Goal: Find specific page/section: Find specific page/section

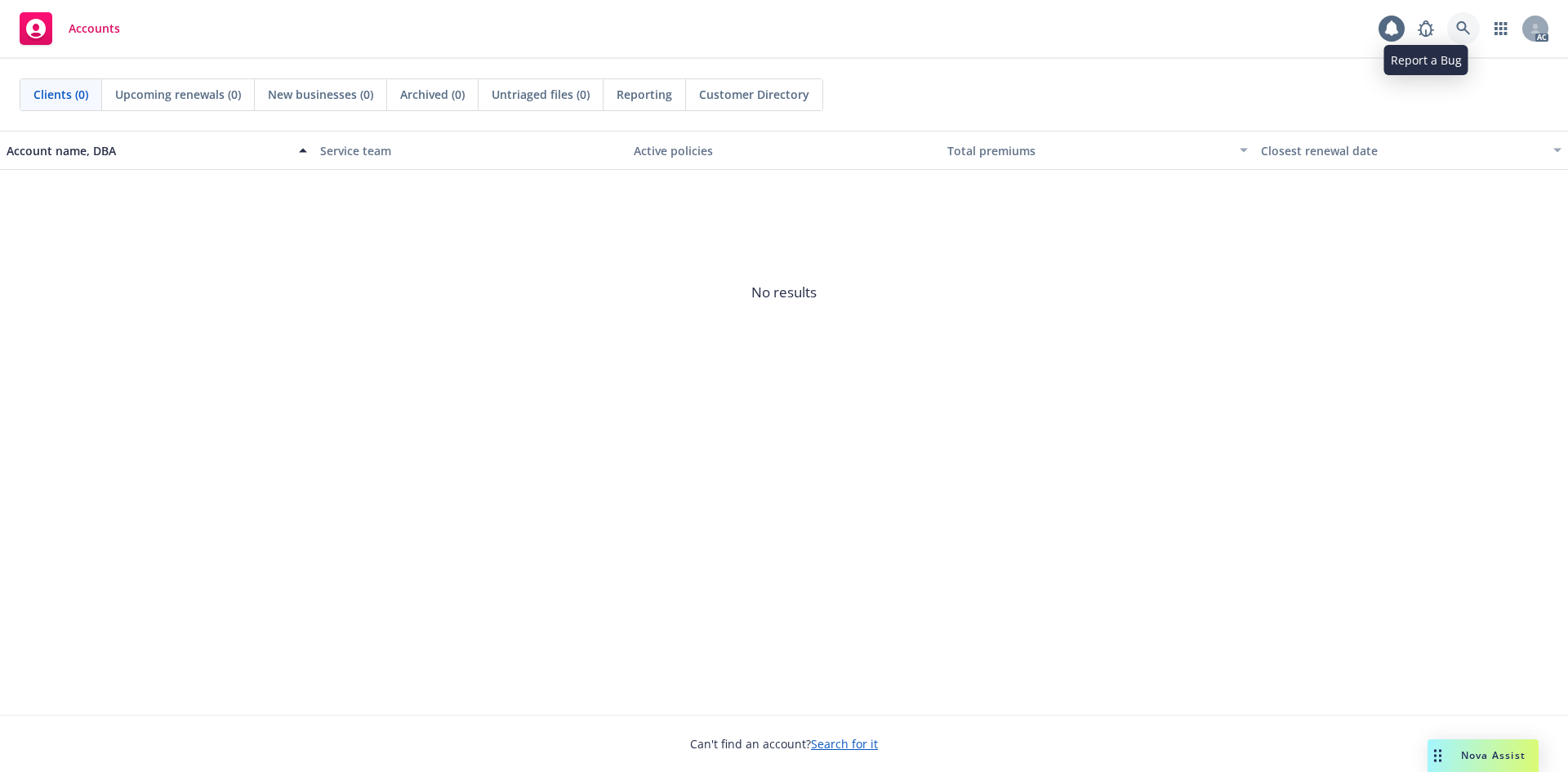
click at [1452, 33] on link at bounding box center [1463, 28] width 33 height 33
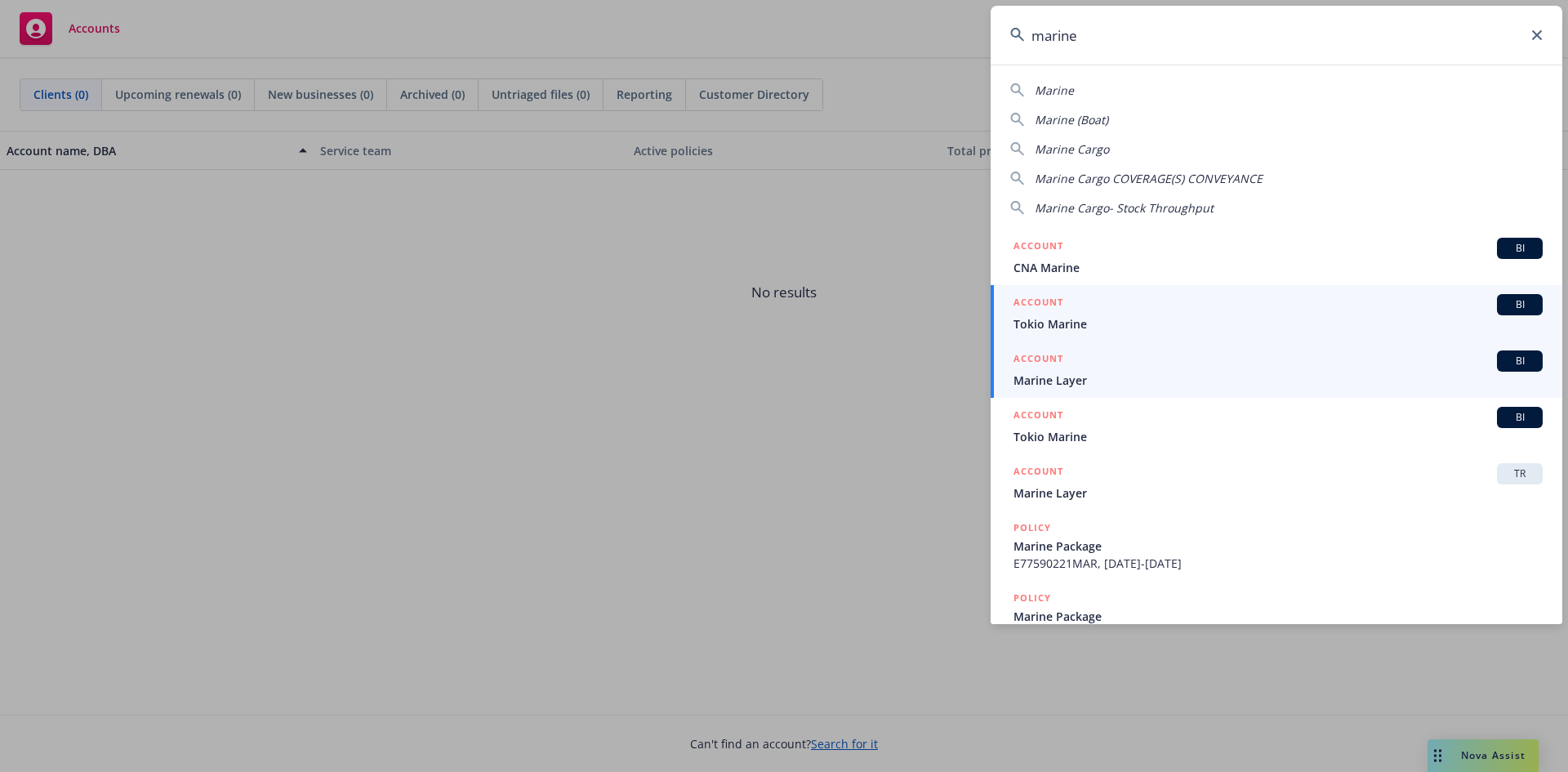
type input "marine"
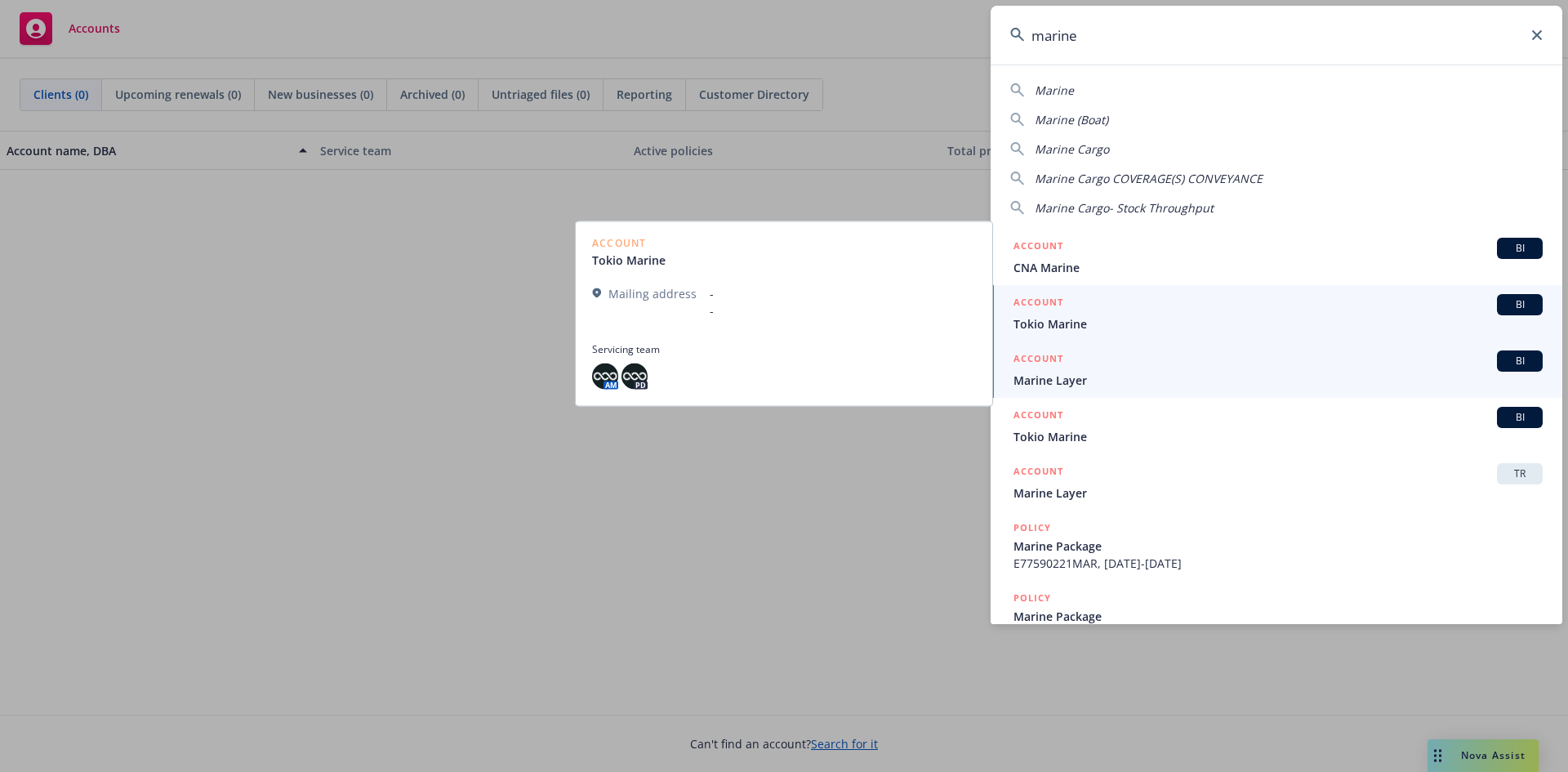
click at [1098, 362] on div "ACCOUNT BI" at bounding box center [1277, 361] width 529 height 21
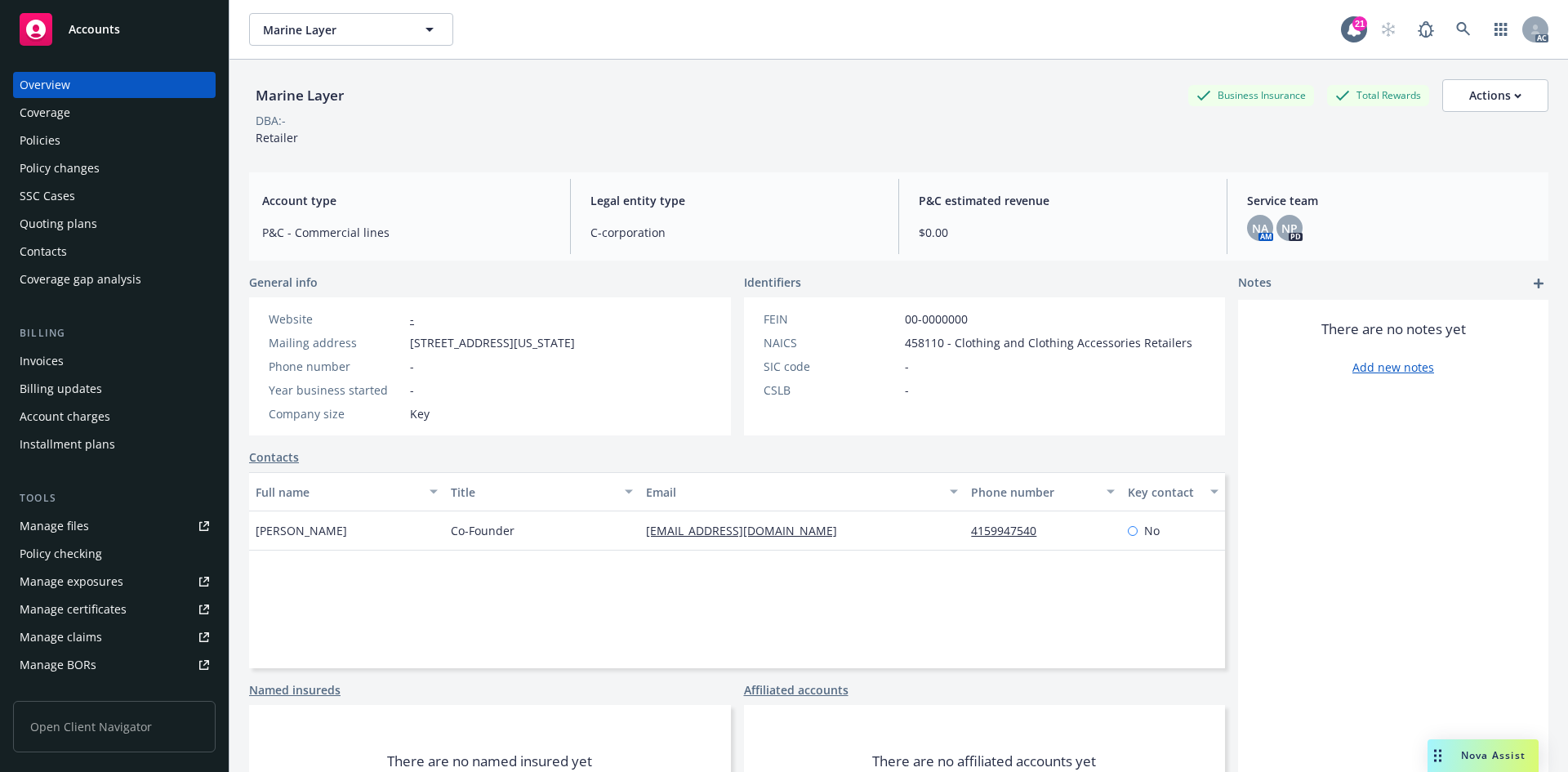
click at [114, 358] on div "Invoices" at bounding box center [114, 361] width 189 height 26
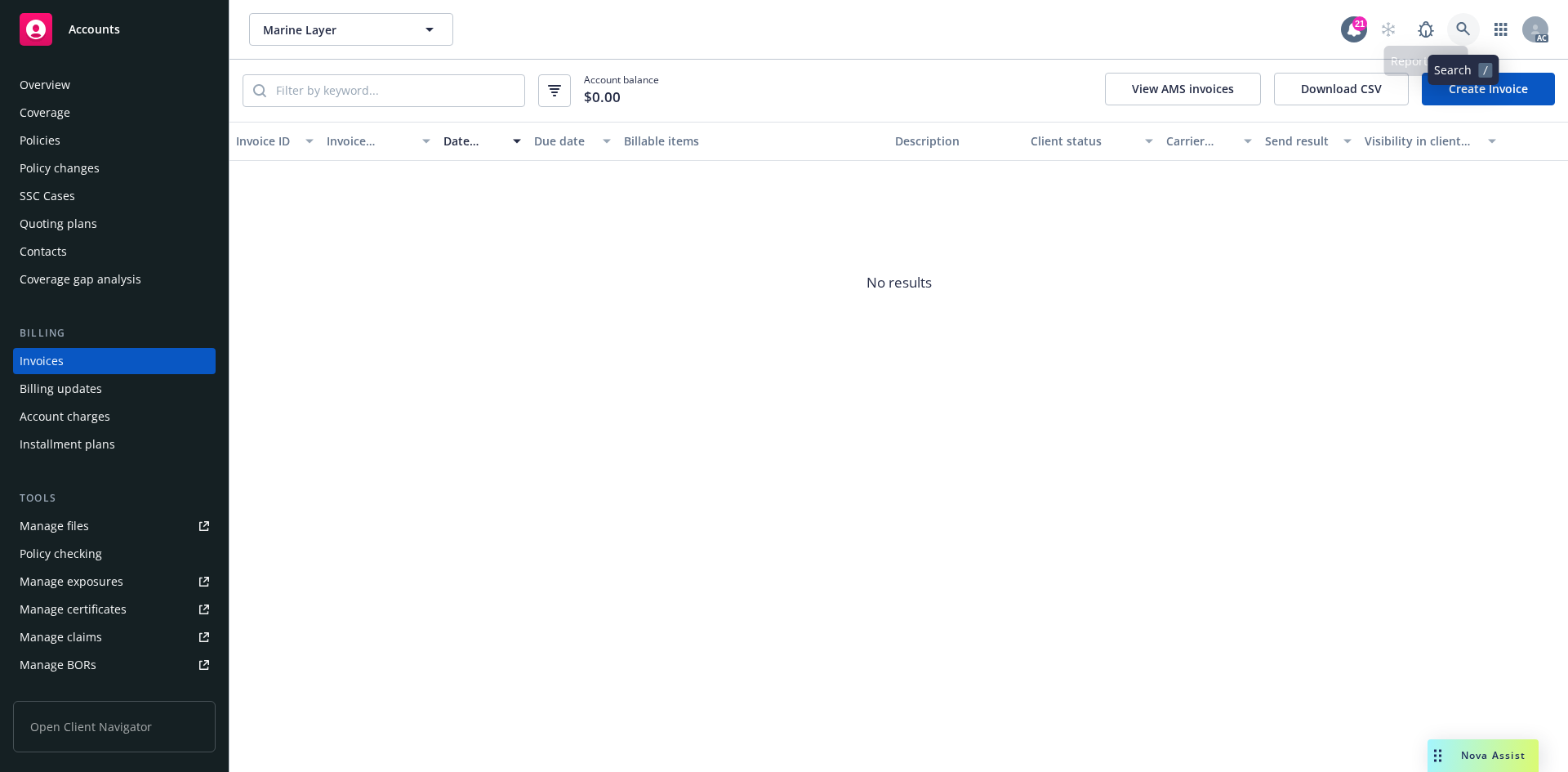
click at [1455, 30] on link at bounding box center [1463, 29] width 33 height 33
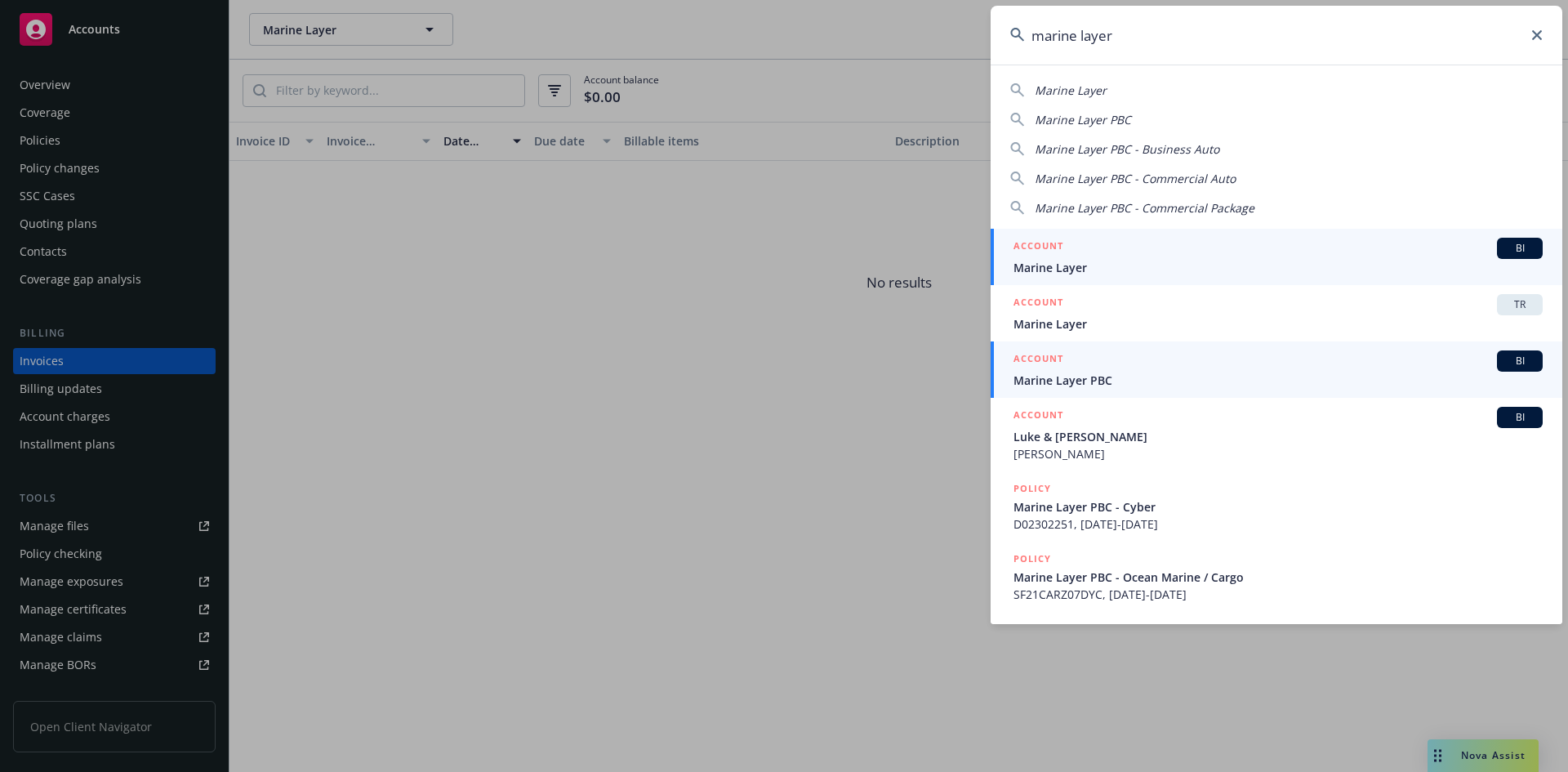
type input "marine layer"
click at [1123, 380] on span "Marine Layer PBC" at bounding box center [1277, 379] width 529 height 17
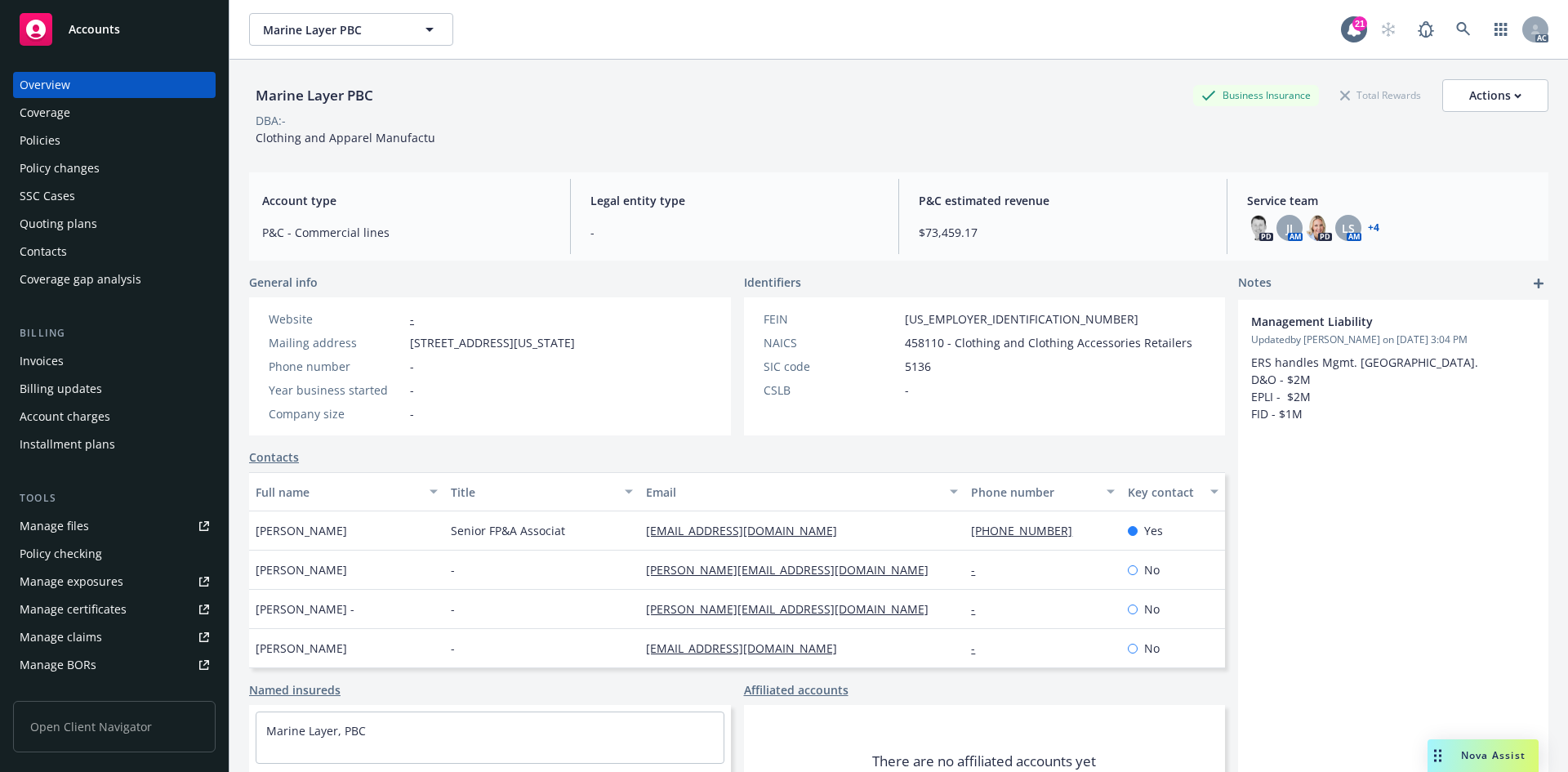
click at [112, 369] on div "Invoices" at bounding box center [114, 361] width 189 height 26
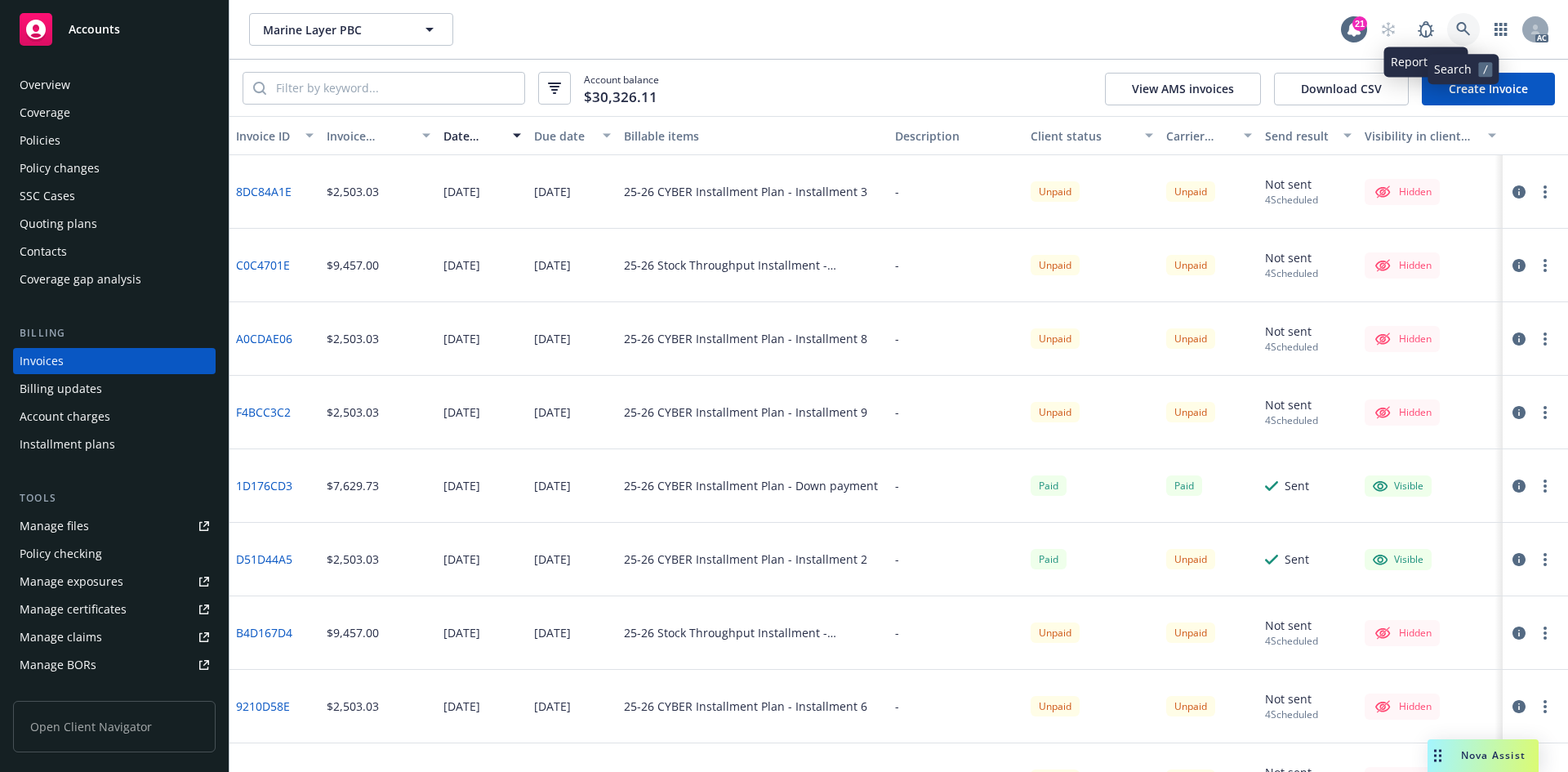
click at [1451, 24] on link at bounding box center [1463, 29] width 33 height 33
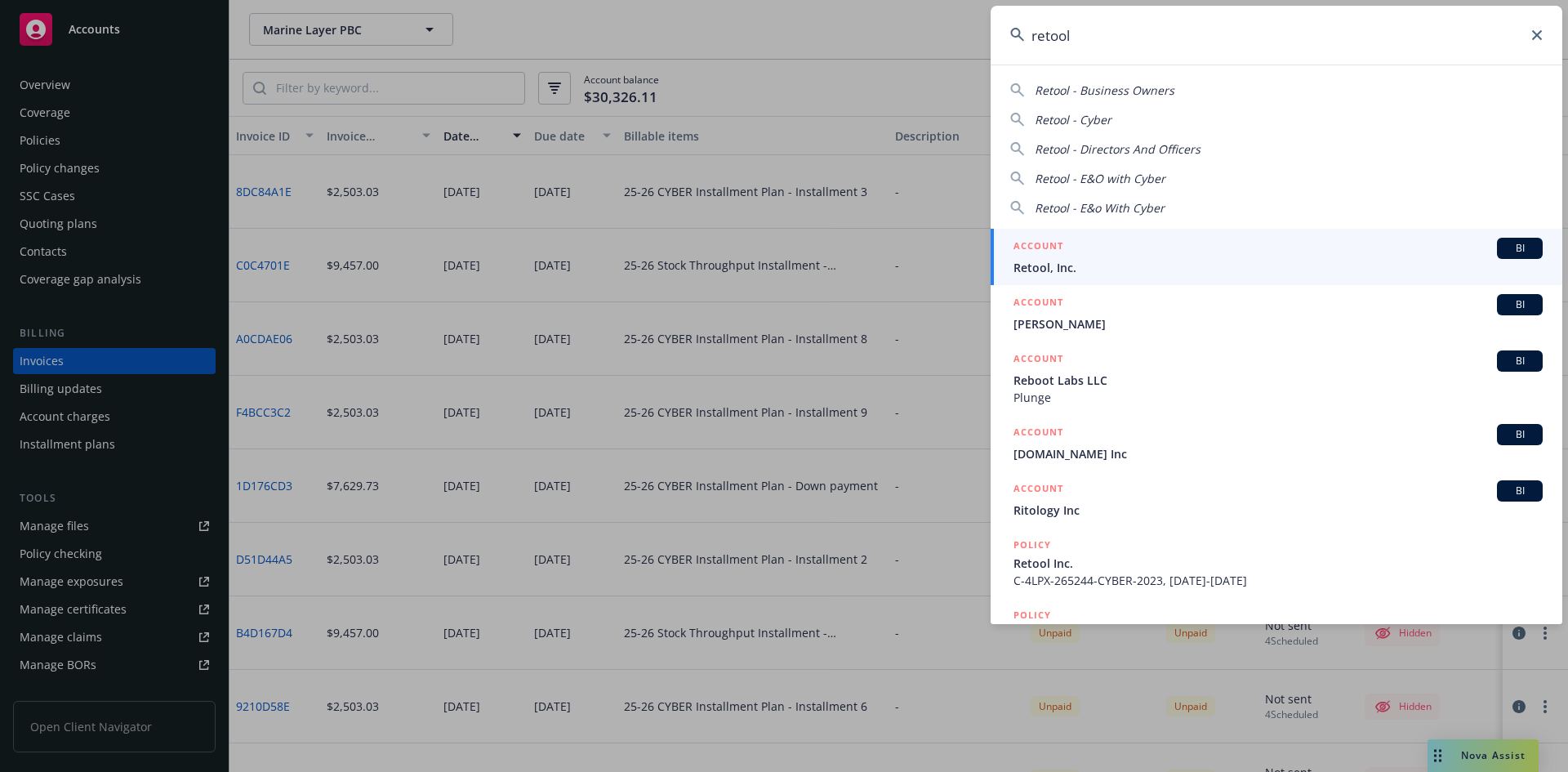
type input "retool"
click at [1152, 256] on div "ACCOUNT BI" at bounding box center [1277, 248] width 529 height 21
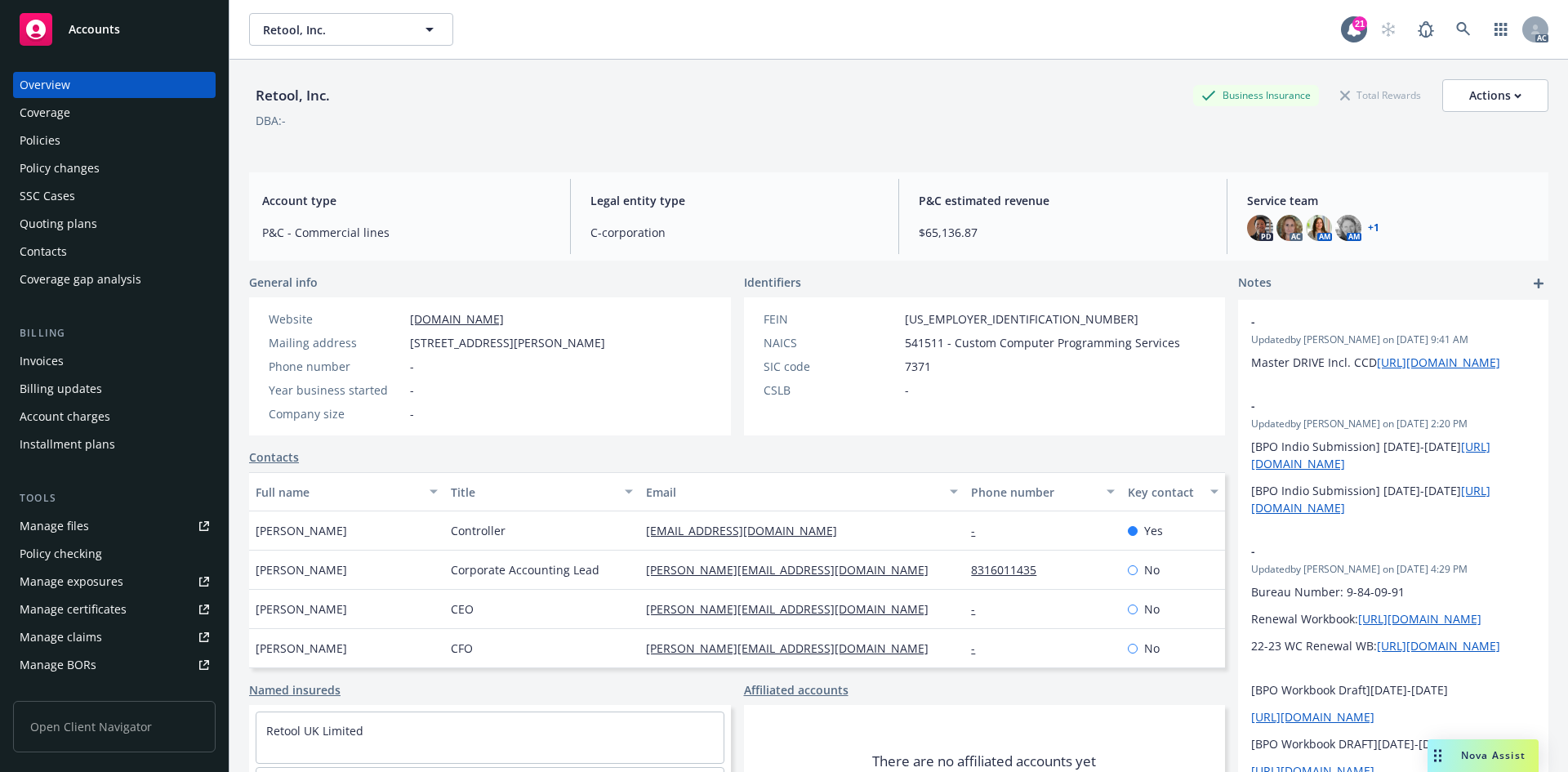
click at [138, 364] on div "Invoices" at bounding box center [114, 361] width 189 height 26
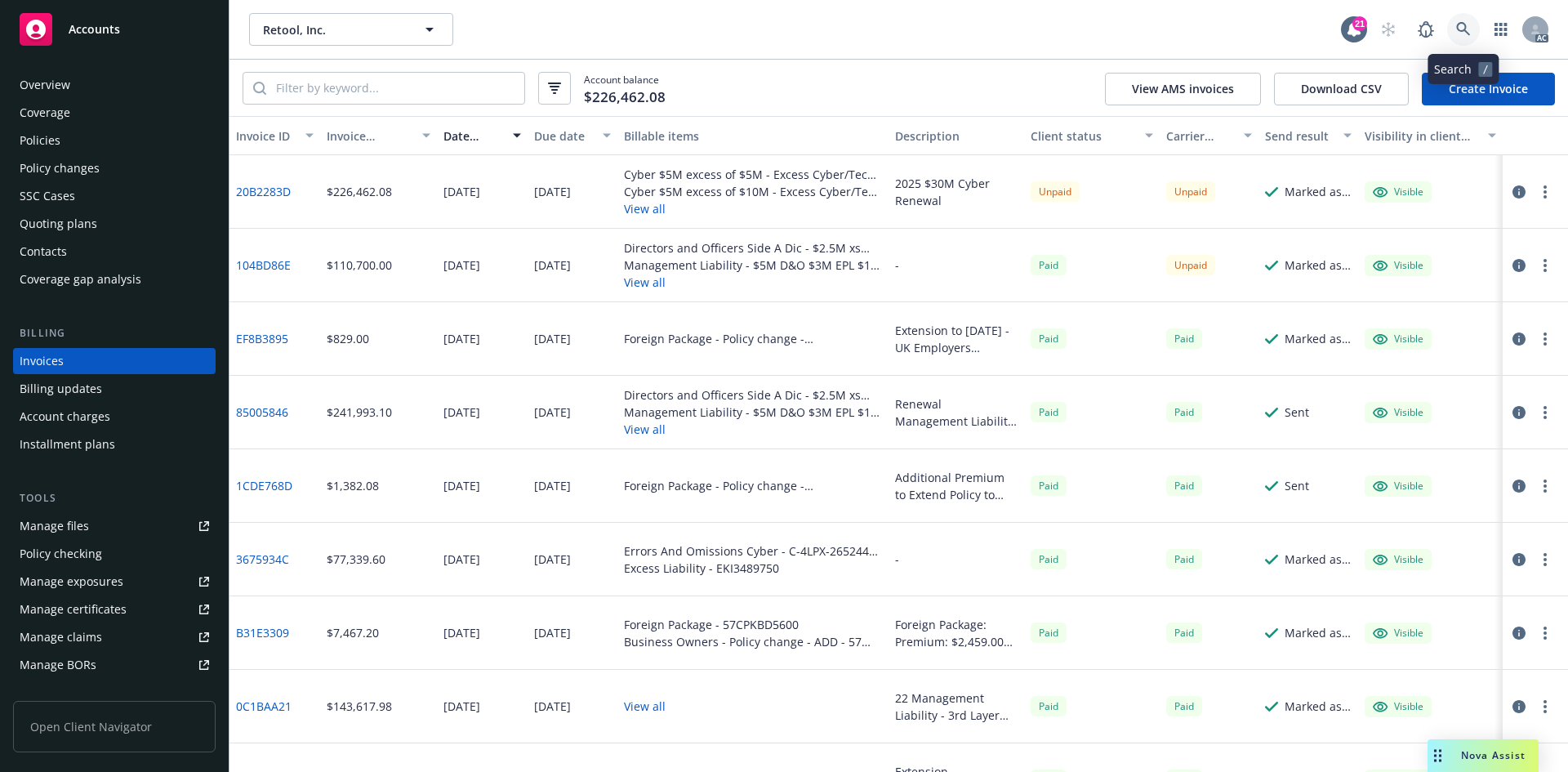
click at [1463, 30] on icon at bounding box center [1463, 29] width 14 height 14
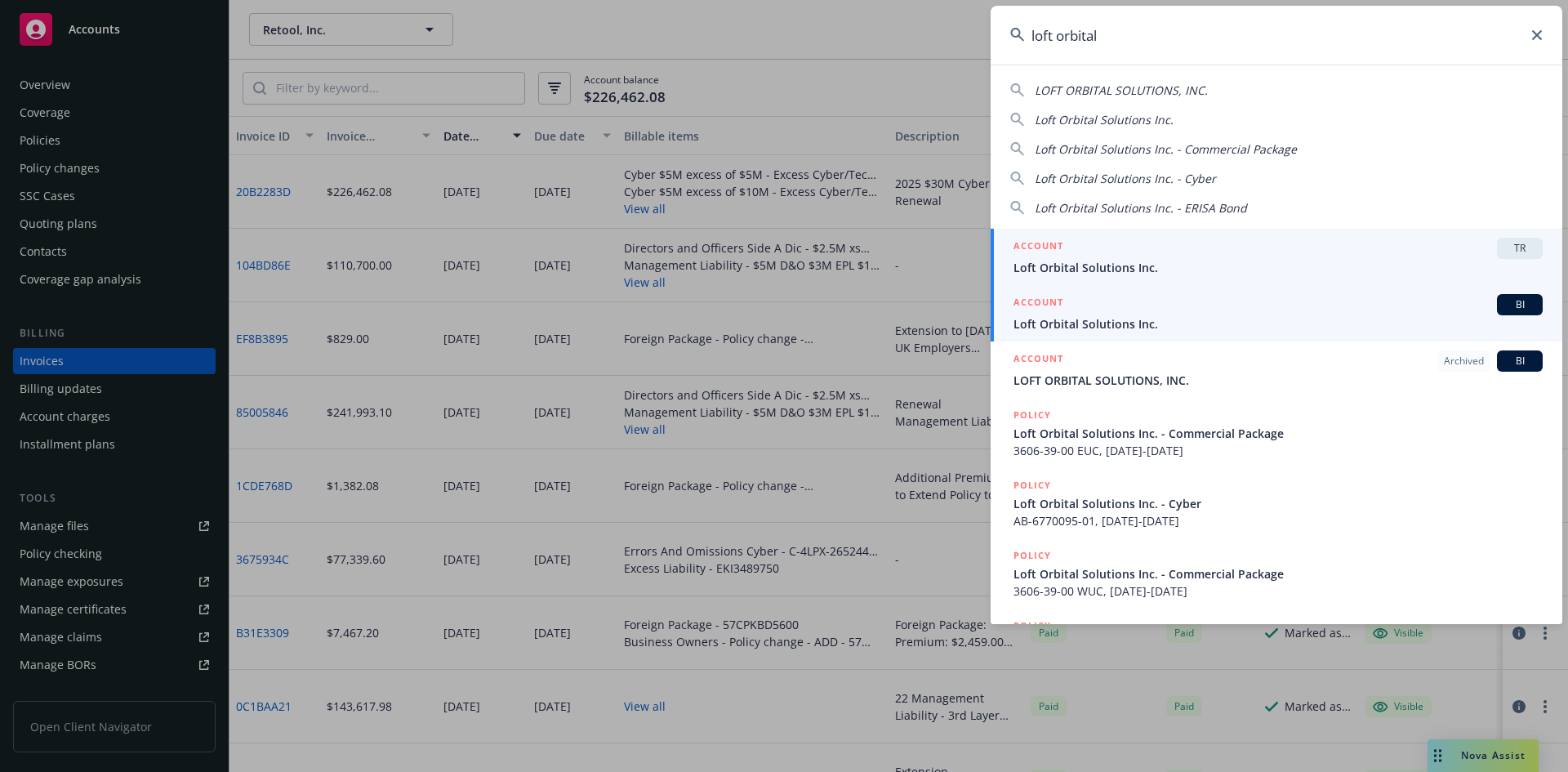
type input "loft orbital"
click at [1076, 310] on div "ACCOUNT BI" at bounding box center [1277, 305] width 529 height 21
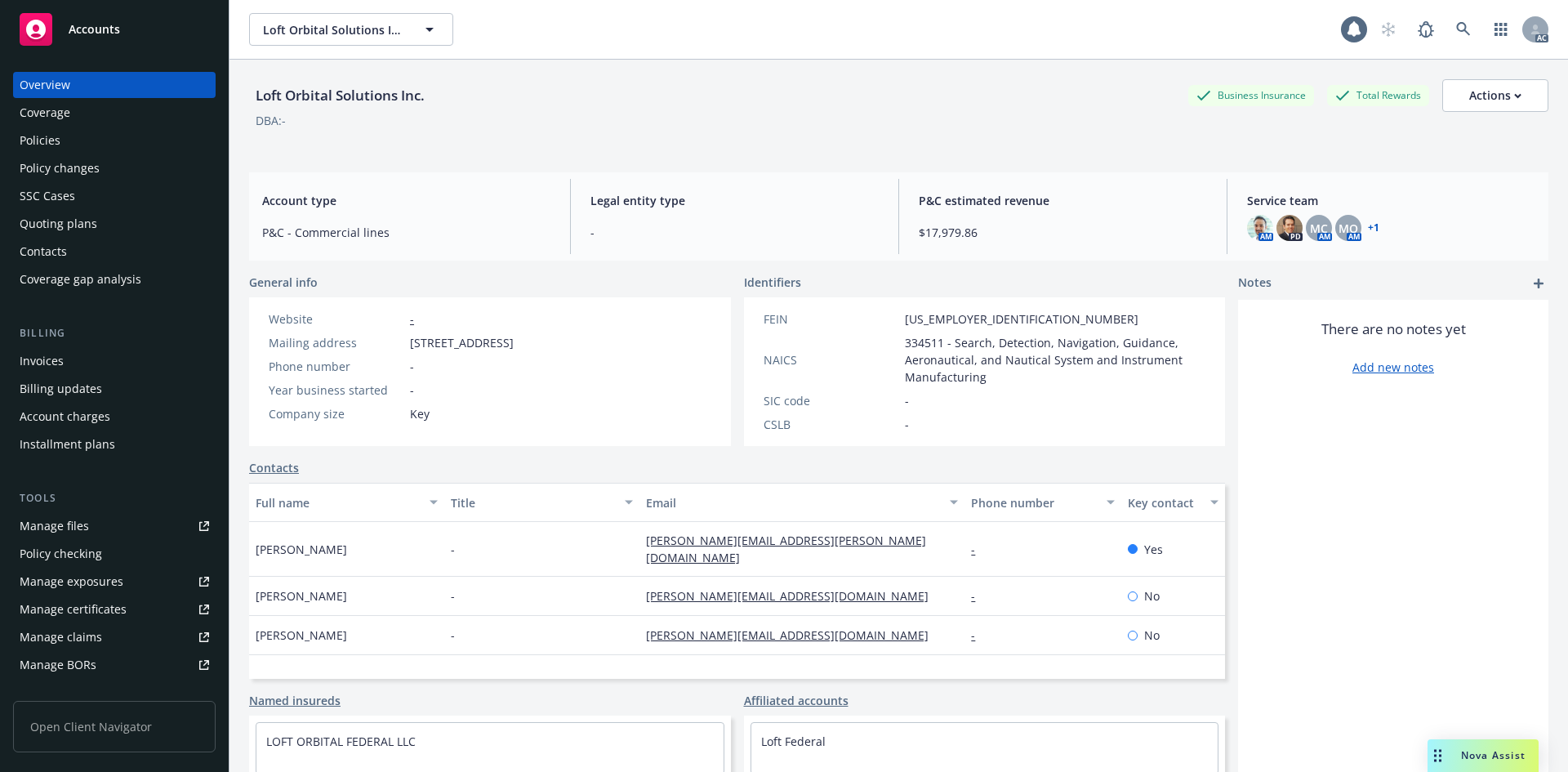
click at [57, 360] on div "Invoices" at bounding box center [41, 361] width 44 height 26
